Goal: Use online tool/utility: Utilize a website feature to perform a specific function

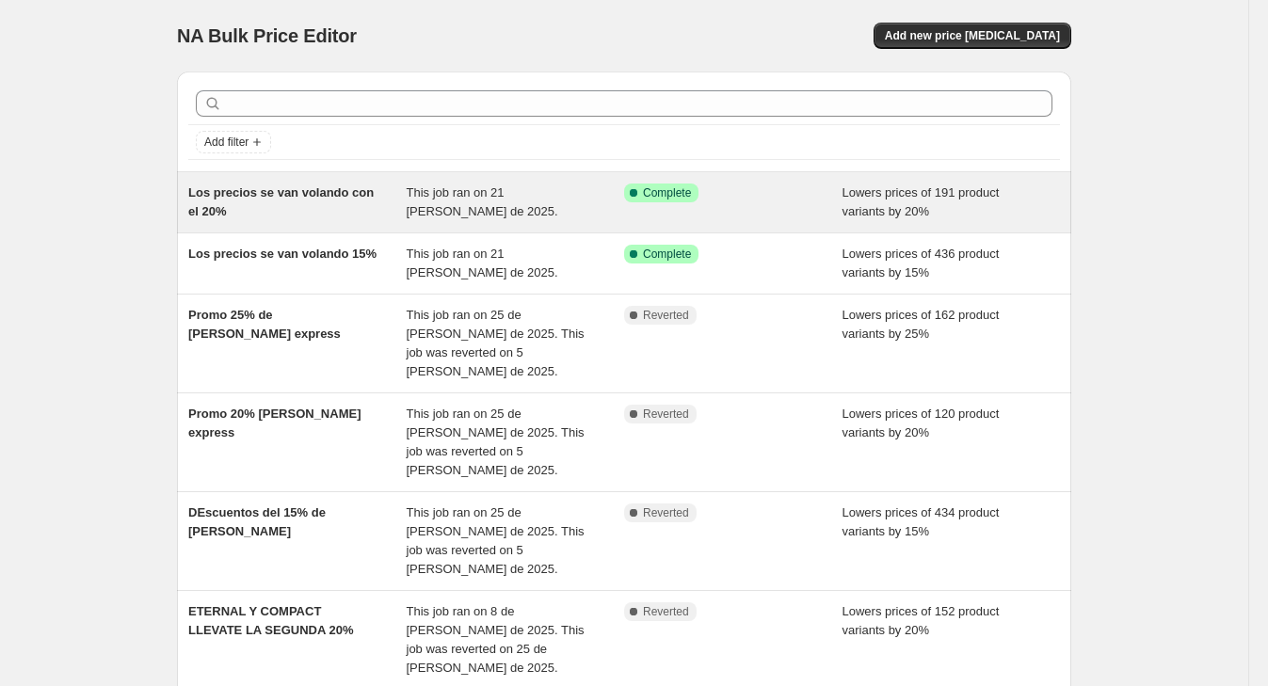
click at [691, 188] on span "Complete" at bounding box center [667, 192] width 48 height 15
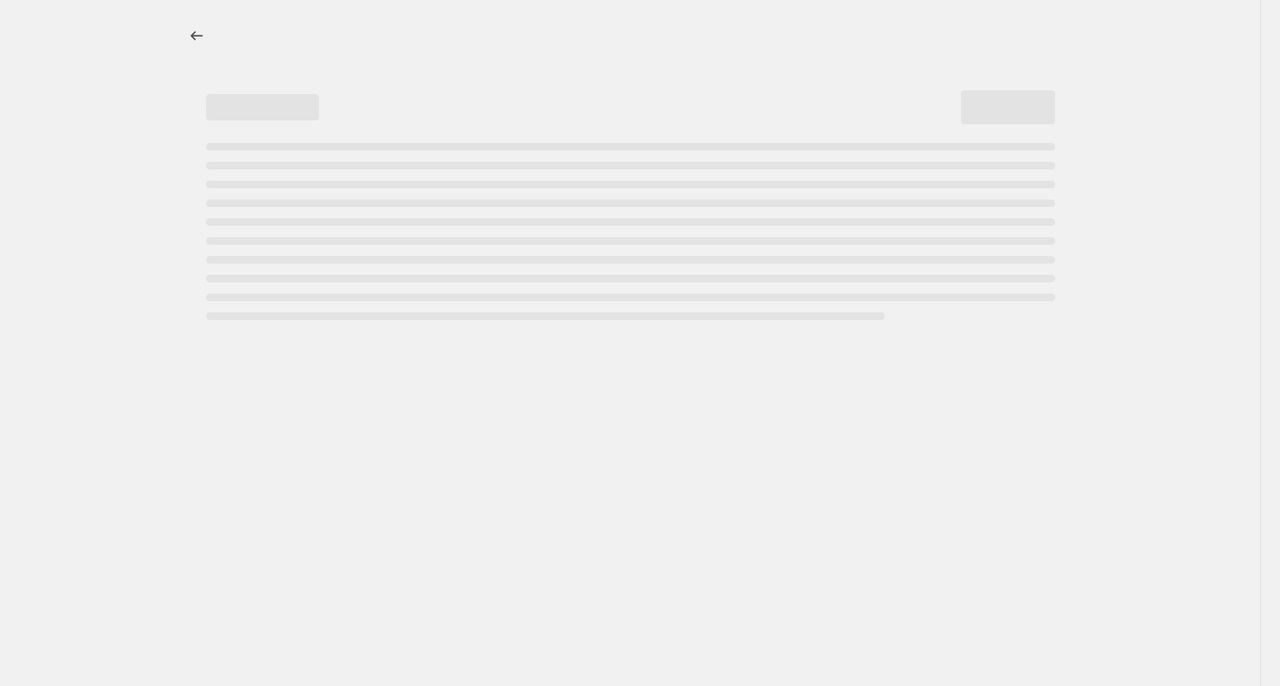
select select "percentage"
select select "collection"
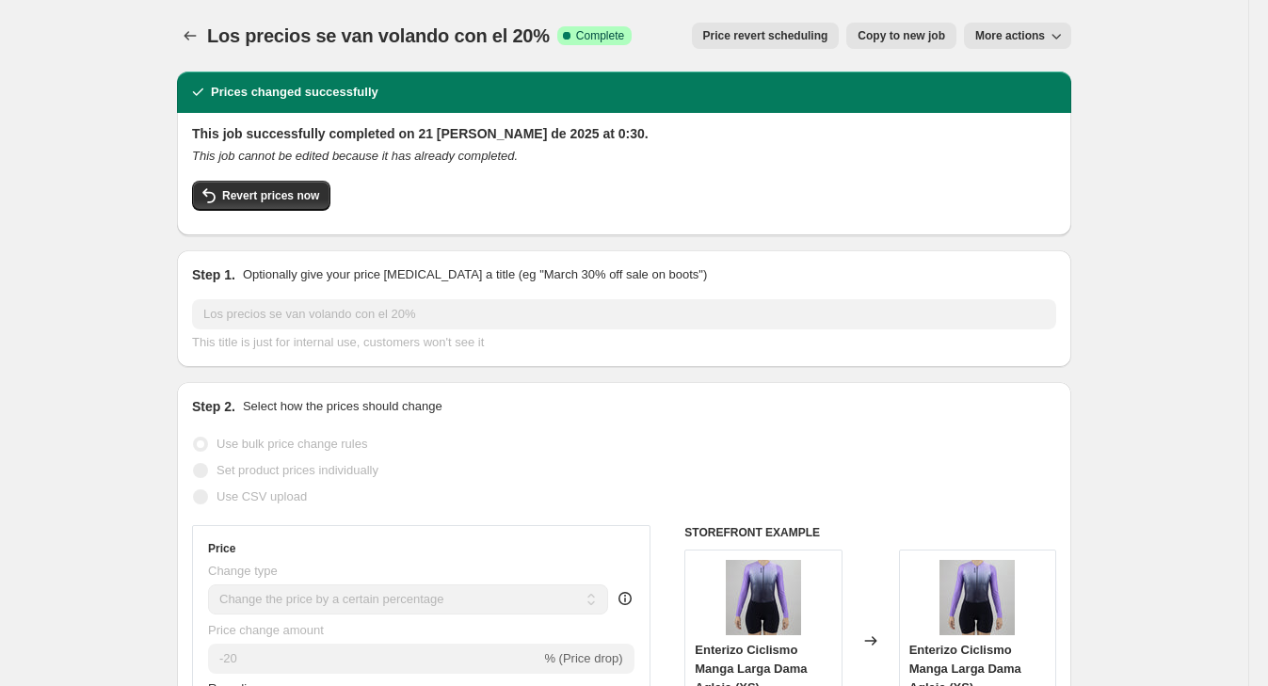
click at [301, 210] on button "Revert prices now" at bounding box center [261, 196] width 138 height 30
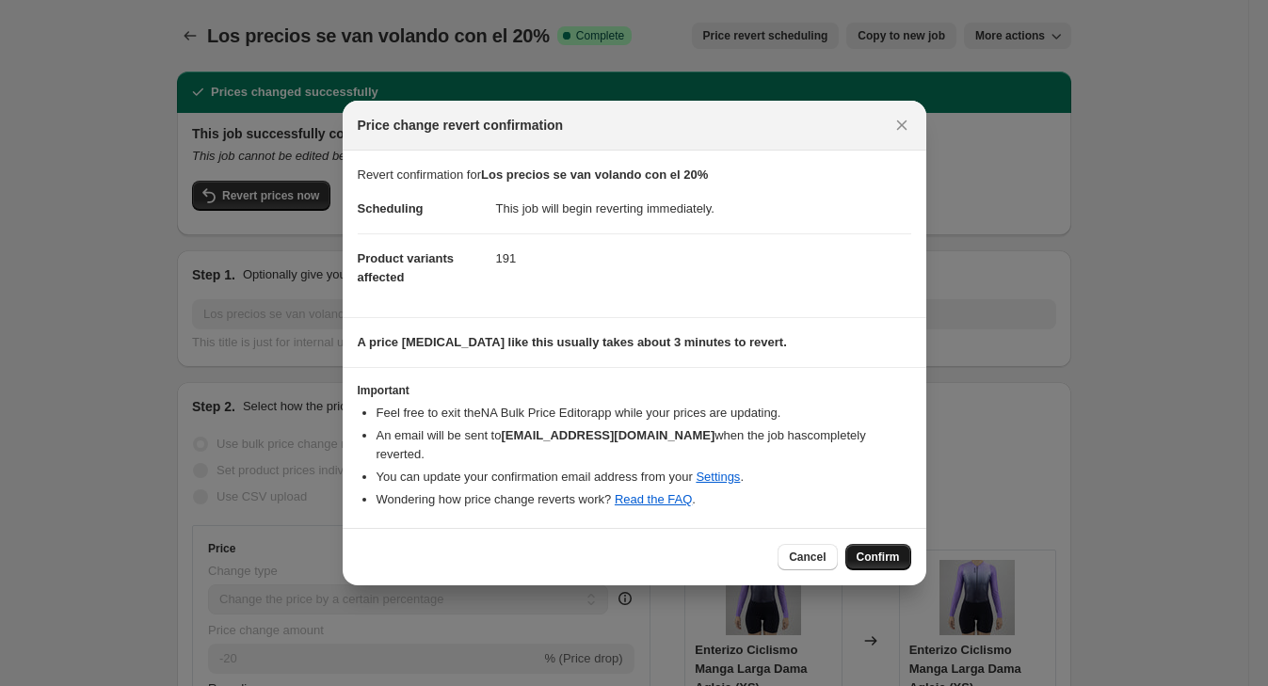
click at [858, 544] on button "Confirm" at bounding box center [878, 557] width 66 height 26
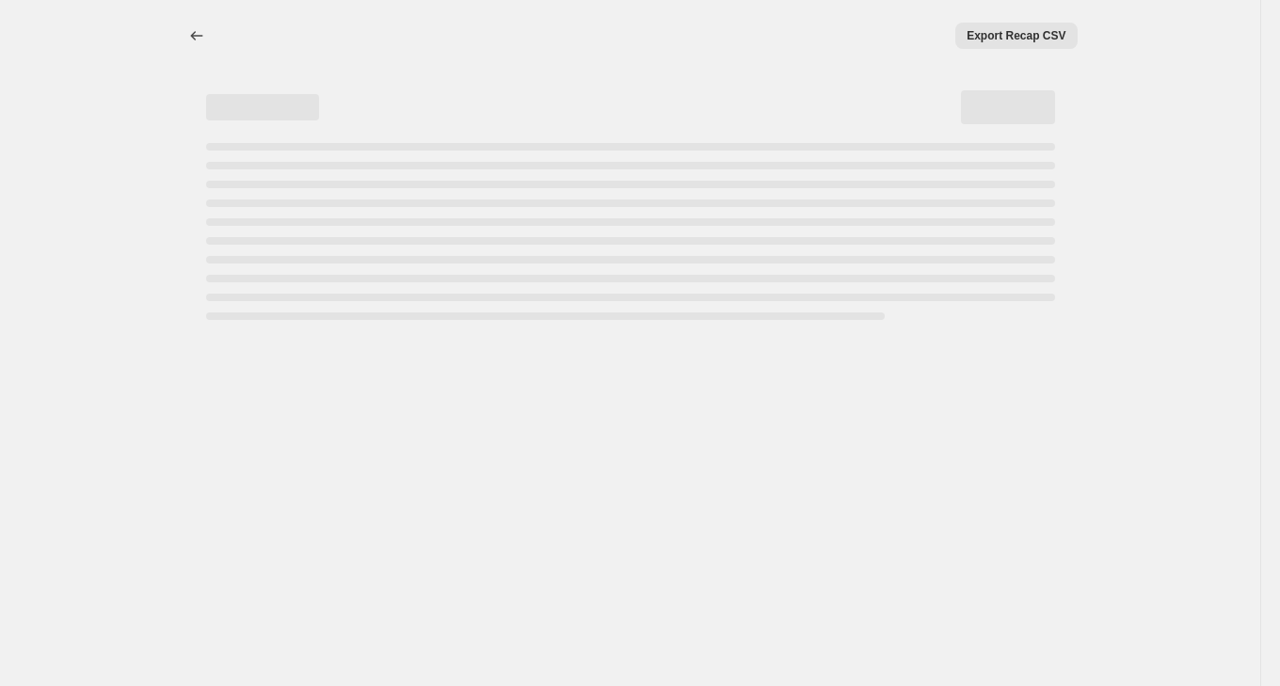
select select "percentage"
select select "collection"
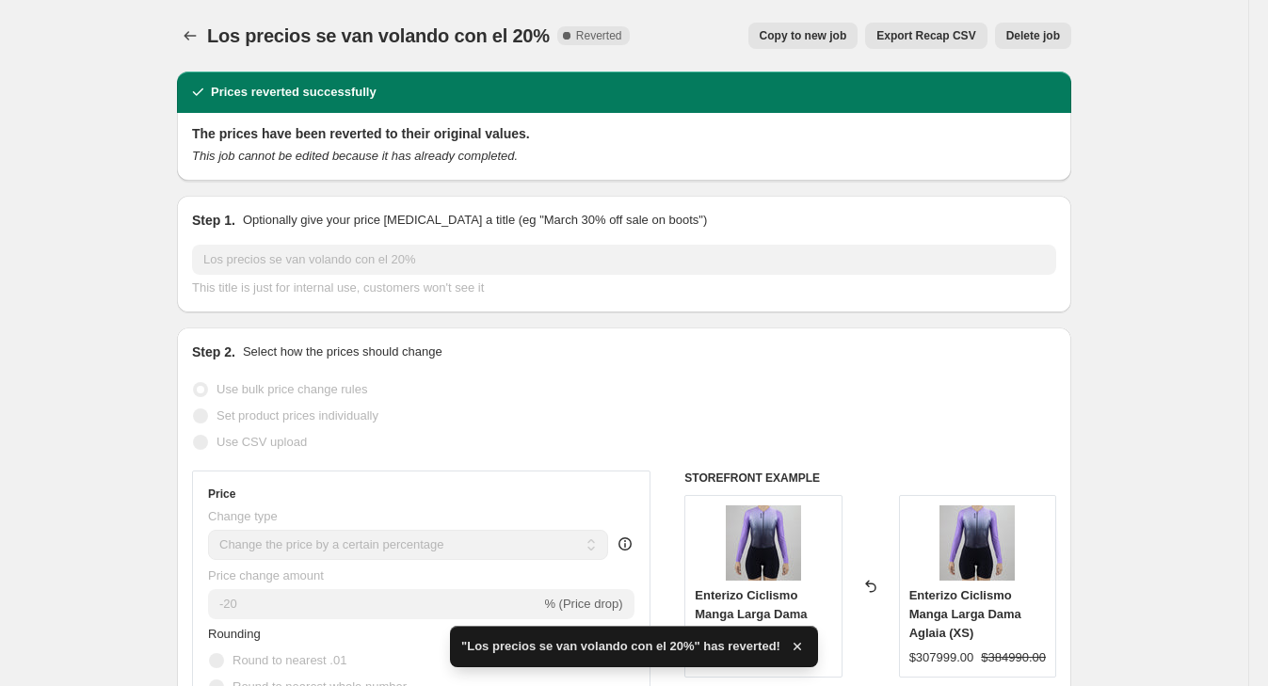
click at [201, 63] on div "Los precios se van volando con el 20%. This page is ready Los precios se van vo…" at bounding box center [624, 36] width 894 height 72
click at [193, 42] on icon "Price change jobs" at bounding box center [190, 35] width 19 height 19
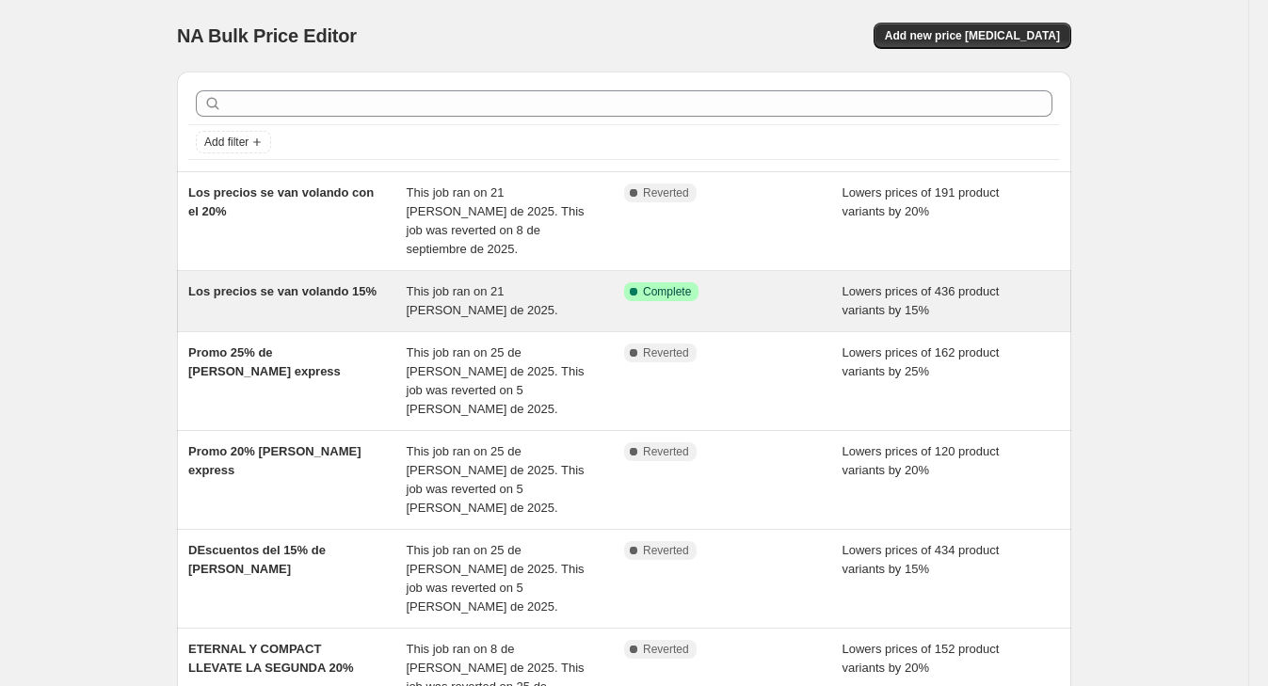
click at [850, 284] on span "Lowers prices of 436 product variants by 15%" at bounding box center [921, 300] width 157 height 33
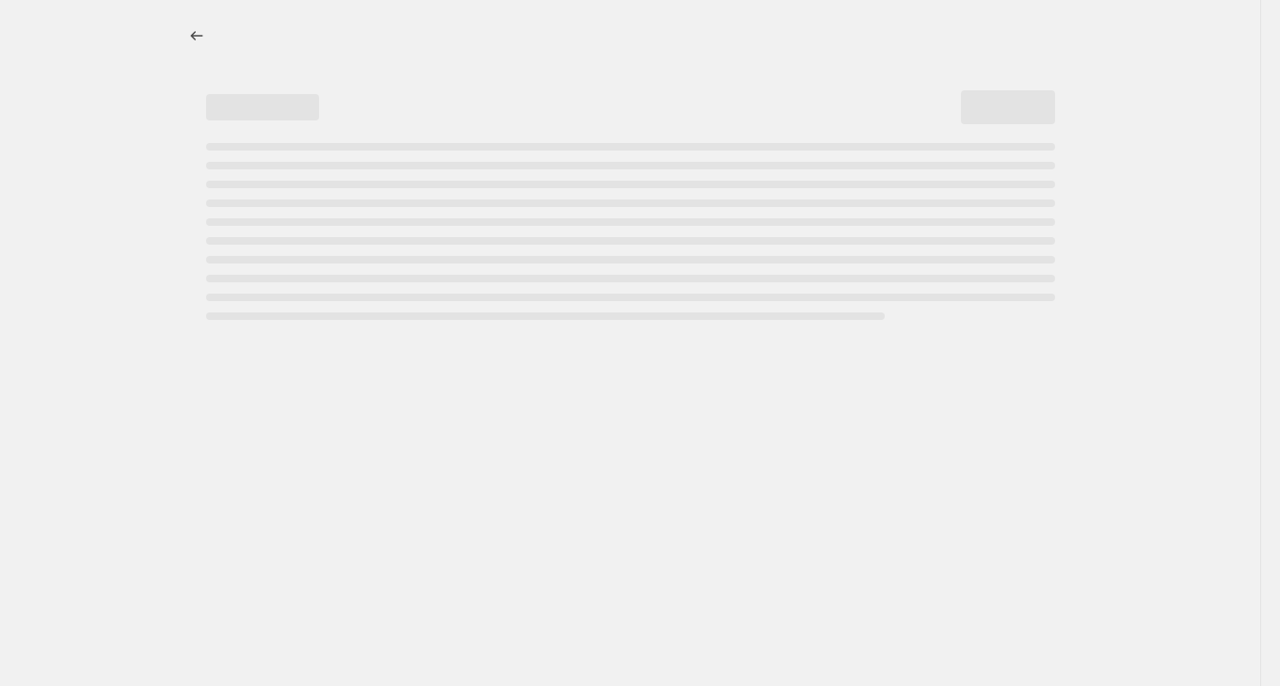
select select "percentage"
select select "collection"
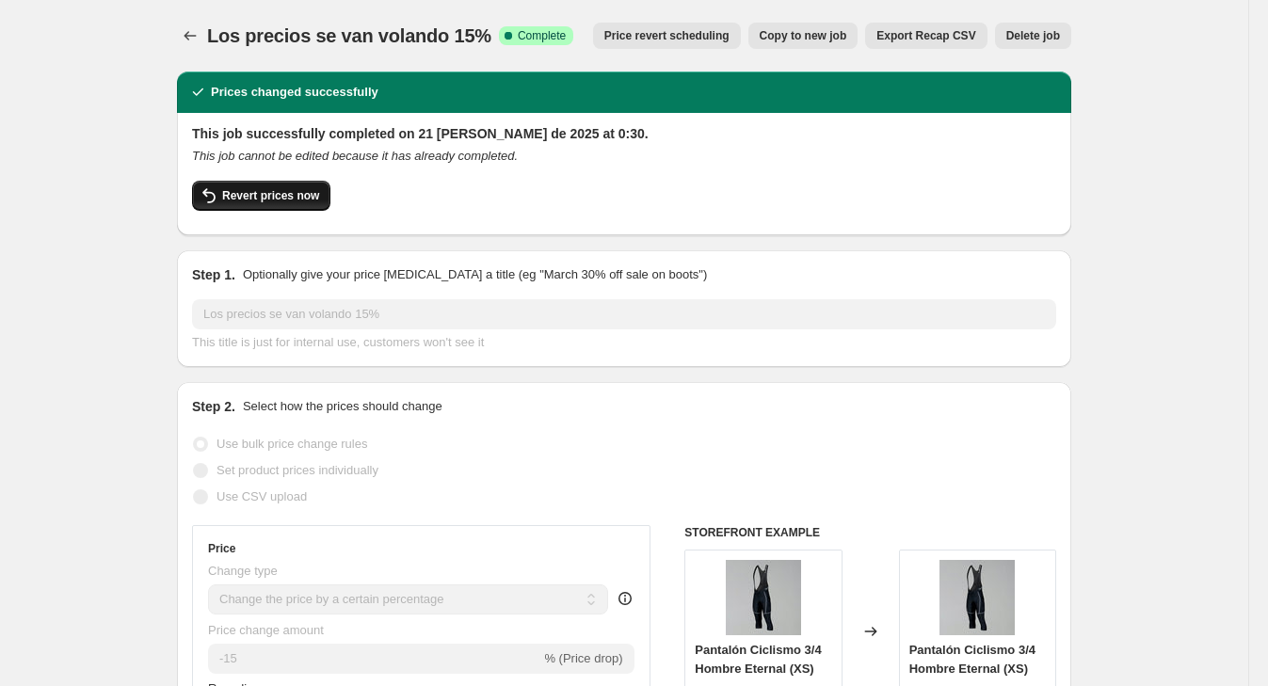
click at [313, 184] on button "Revert prices now" at bounding box center [261, 196] width 138 height 30
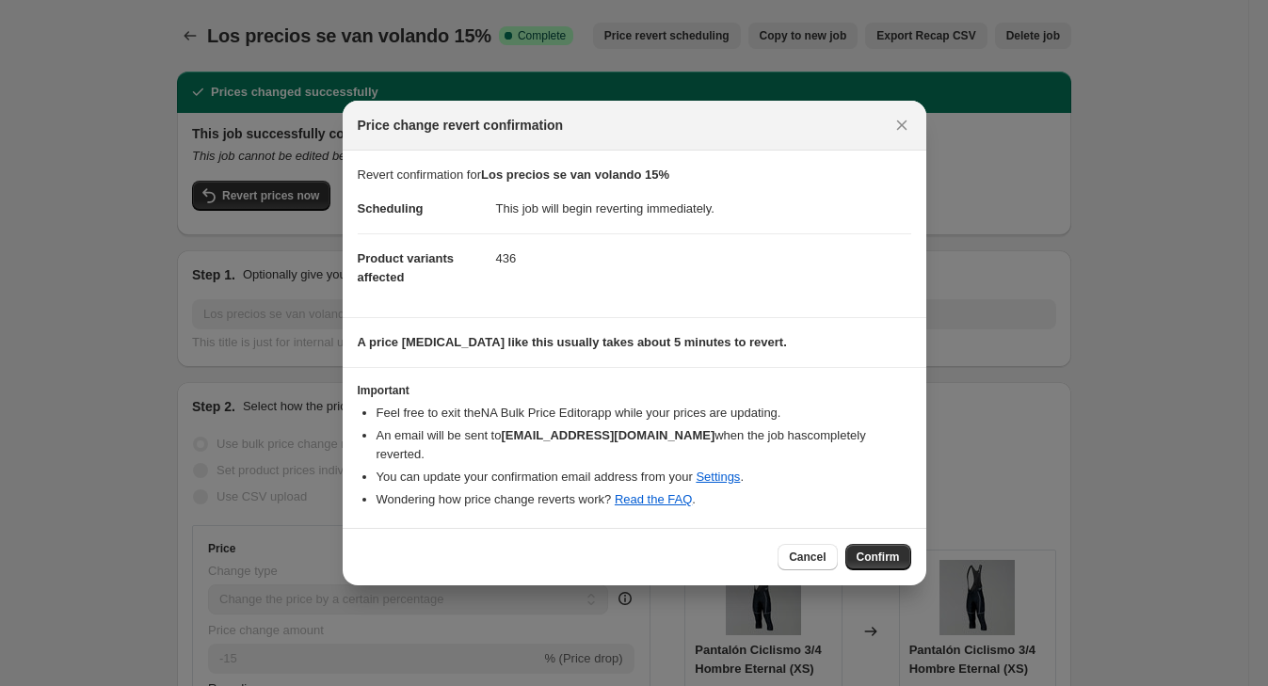
click at [876, 551] on span "Confirm" at bounding box center [878, 557] width 43 height 15
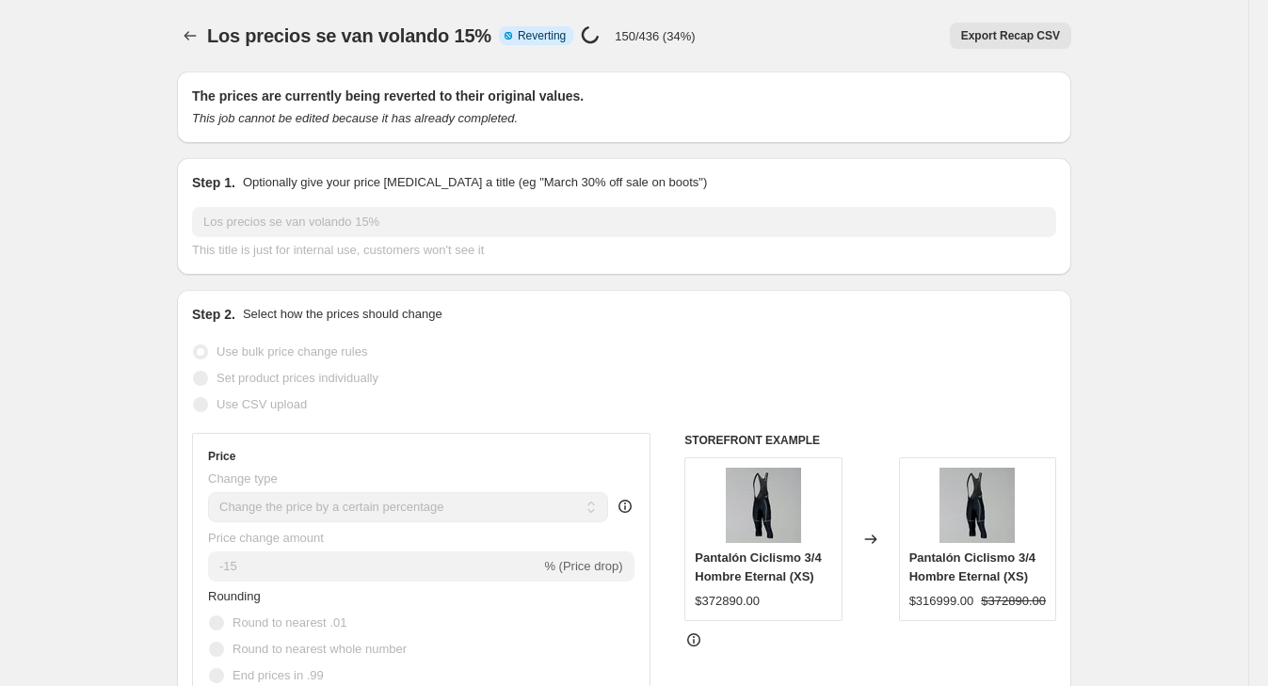
select select "percentage"
select select "collection"
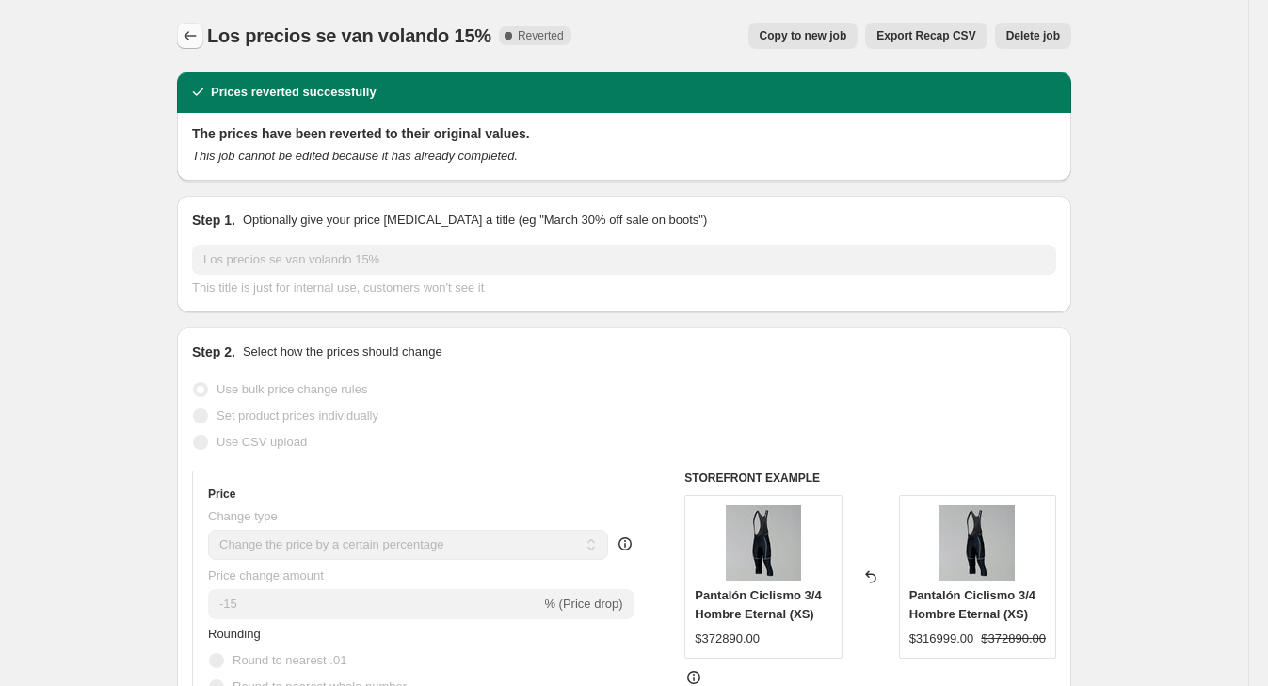
click at [203, 33] on button "Price change jobs" at bounding box center [190, 36] width 26 height 26
